Goal: Transaction & Acquisition: Purchase product/service

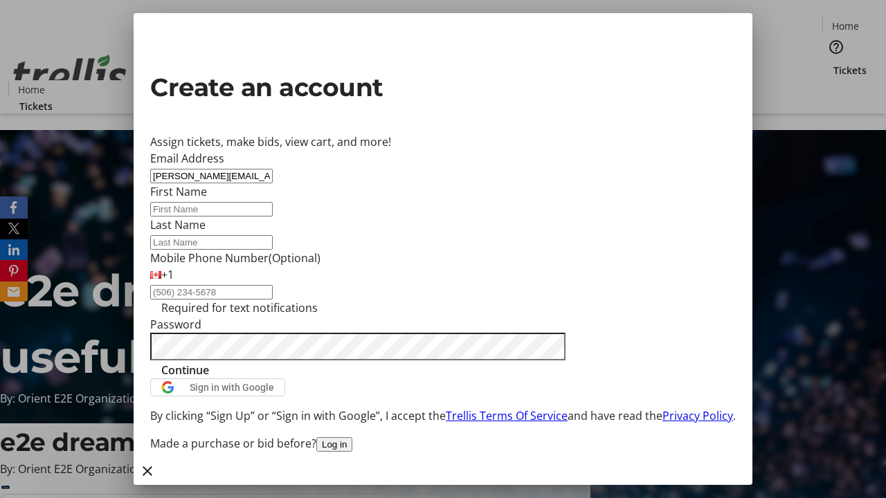
type input "[PERSON_NAME][EMAIL_ADDRESS][DOMAIN_NAME]"
type input "[PERSON_NAME]"
click at [209, 379] on span "Continue" at bounding box center [185, 370] width 48 height 17
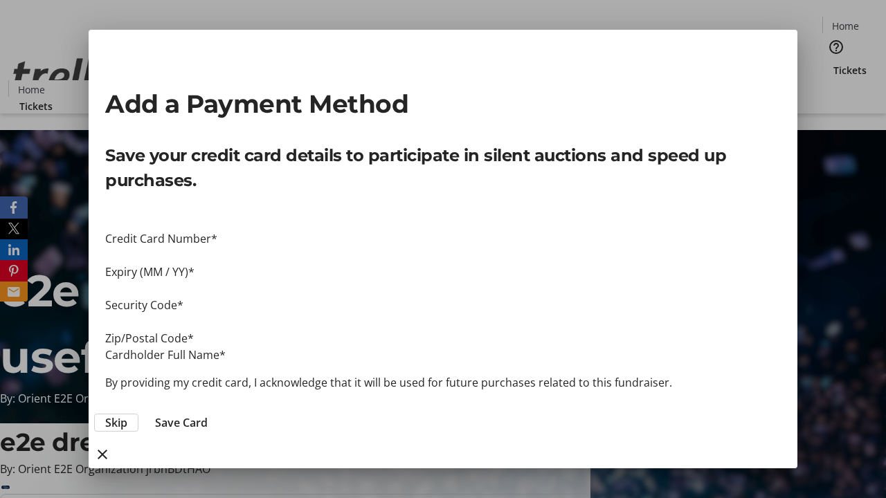
click at [127, 415] on span "Skip" at bounding box center [116, 423] width 22 height 17
click at [833, 63] on span "Tickets" at bounding box center [849, 70] width 33 height 15
